Goal: Entertainment & Leisure: Consume media (video, audio)

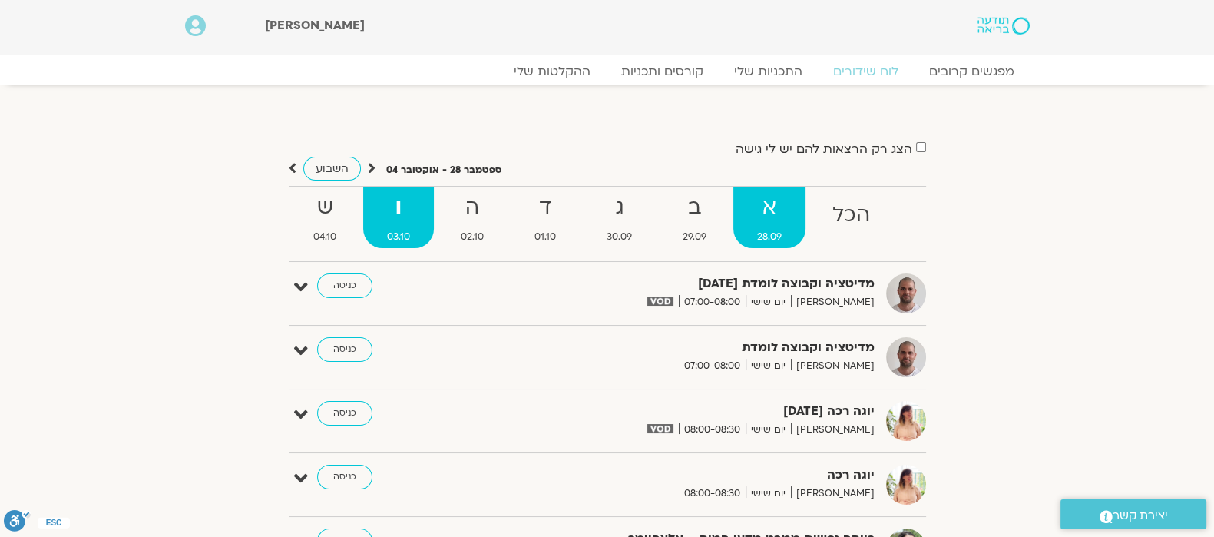
click at [770, 211] on strong "א" at bounding box center [769, 207] width 72 height 35
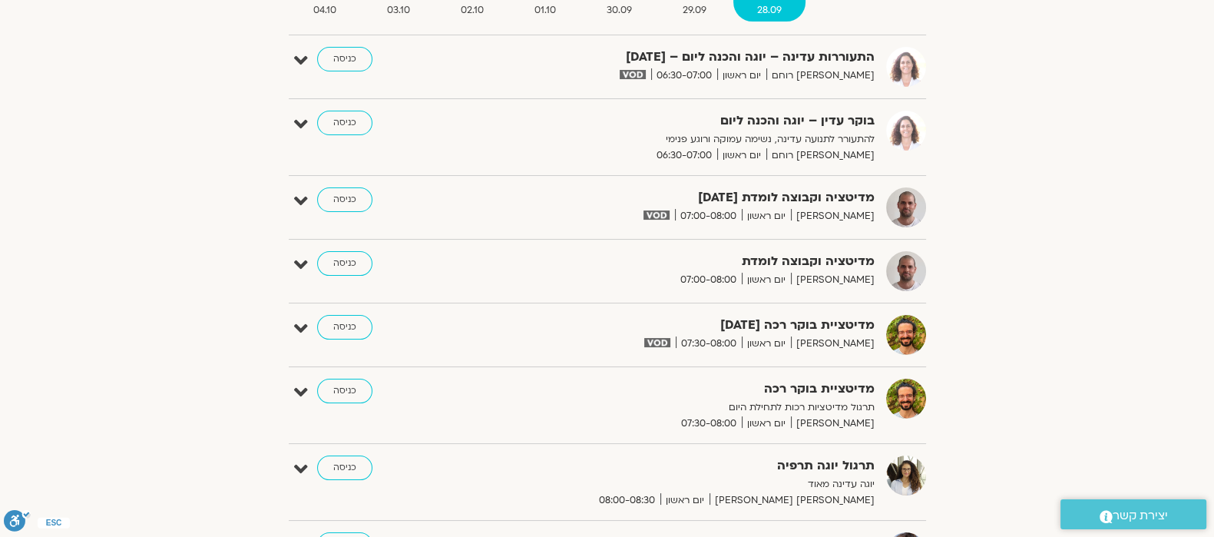
scroll to position [191, 0]
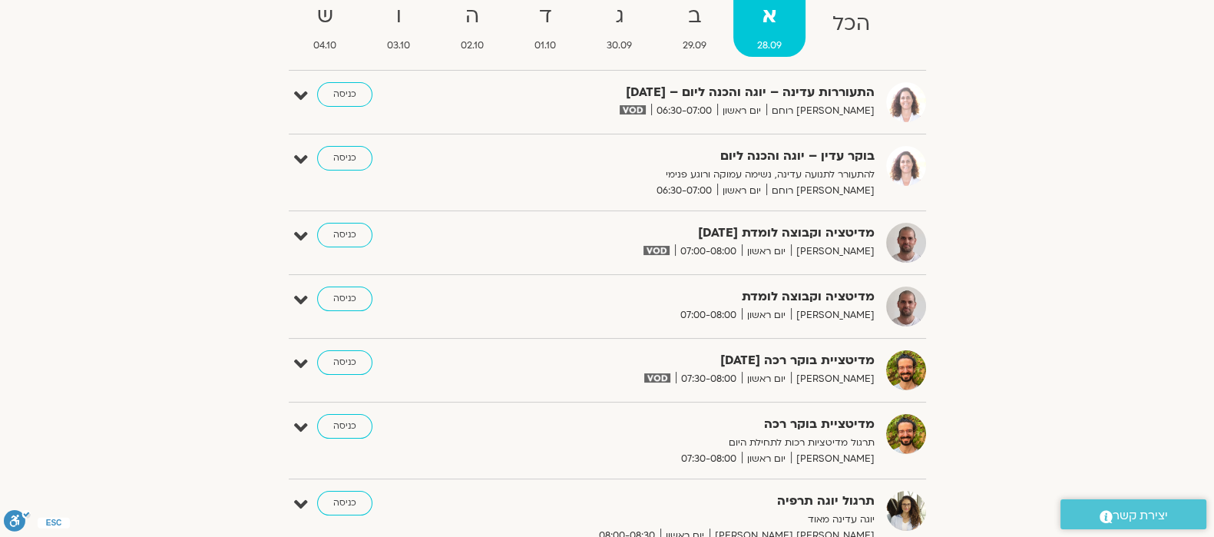
click at [729, 92] on strong "התעוררות עדינה – יוגה והכנה ליום – [DATE]" at bounding box center [686, 92] width 376 height 21
click at [343, 91] on link "כניסה" at bounding box center [344, 94] width 55 height 25
click at [342, 85] on link "כניסה" at bounding box center [344, 94] width 55 height 25
click at [341, 85] on link "כניסה" at bounding box center [344, 94] width 55 height 25
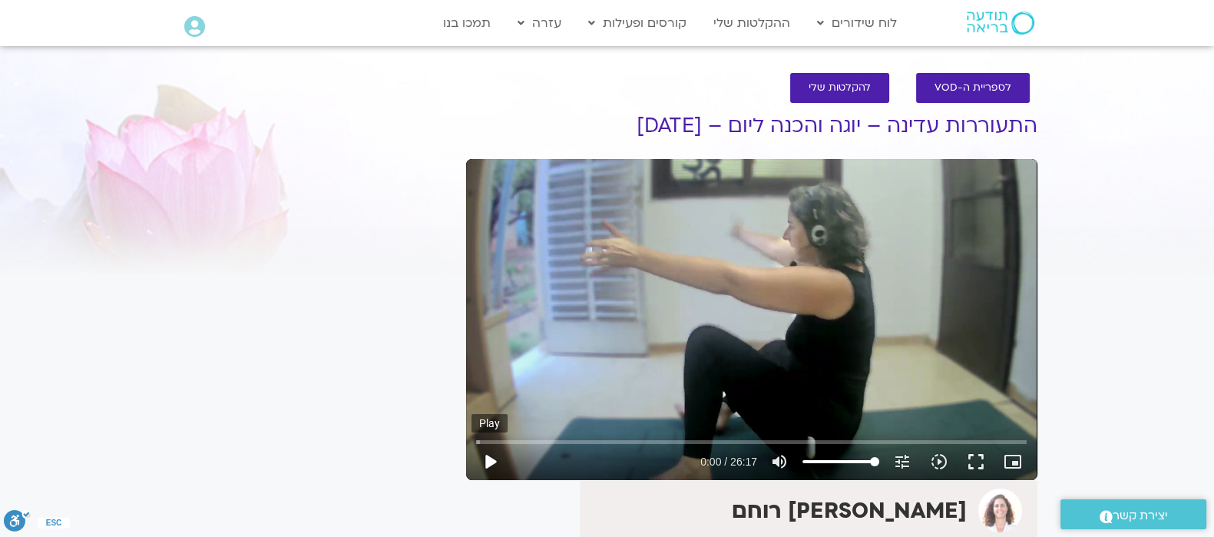
click at [487, 457] on button "play_arrow" at bounding box center [489, 461] width 37 height 37
click at [664, 441] on input "Seek" at bounding box center [751, 441] width 550 height 9
click at [841, 444] on input "Seek" at bounding box center [751, 441] width 550 height 9
type input "1054.287828"
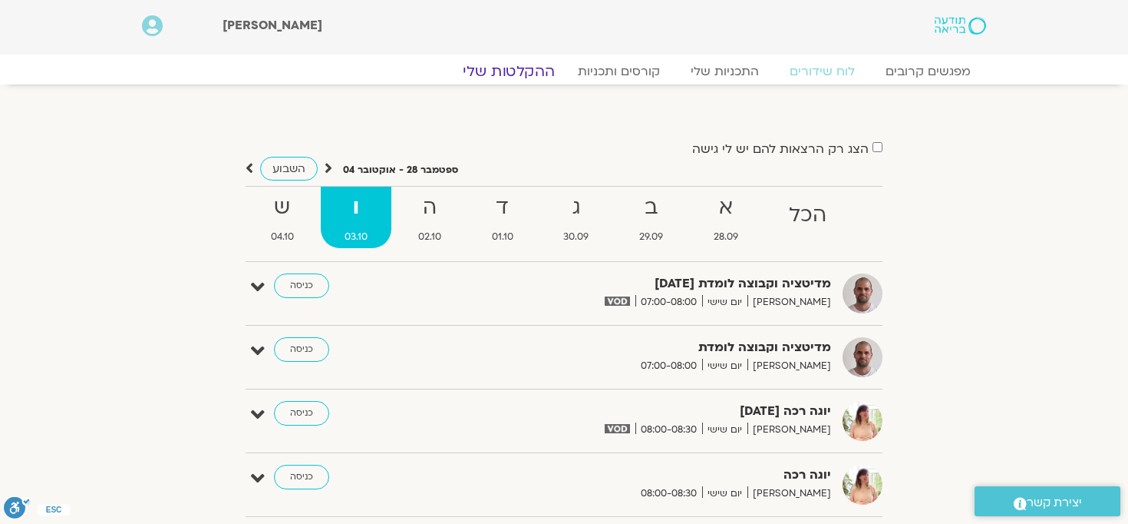
click at [526, 71] on link "ההקלטות שלי" at bounding box center [508, 71] width 129 height 18
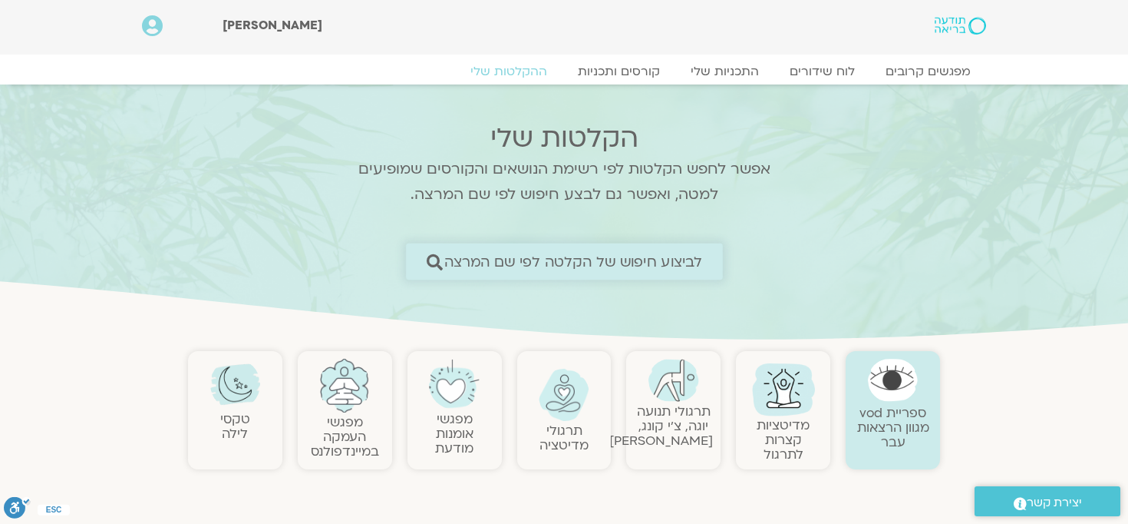
click at [664, 255] on span "לביצוע חיפוש של הקלטה לפי שם המרצה" at bounding box center [573, 261] width 259 height 16
